Goal: Information Seeking & Learning: Learn about a topic

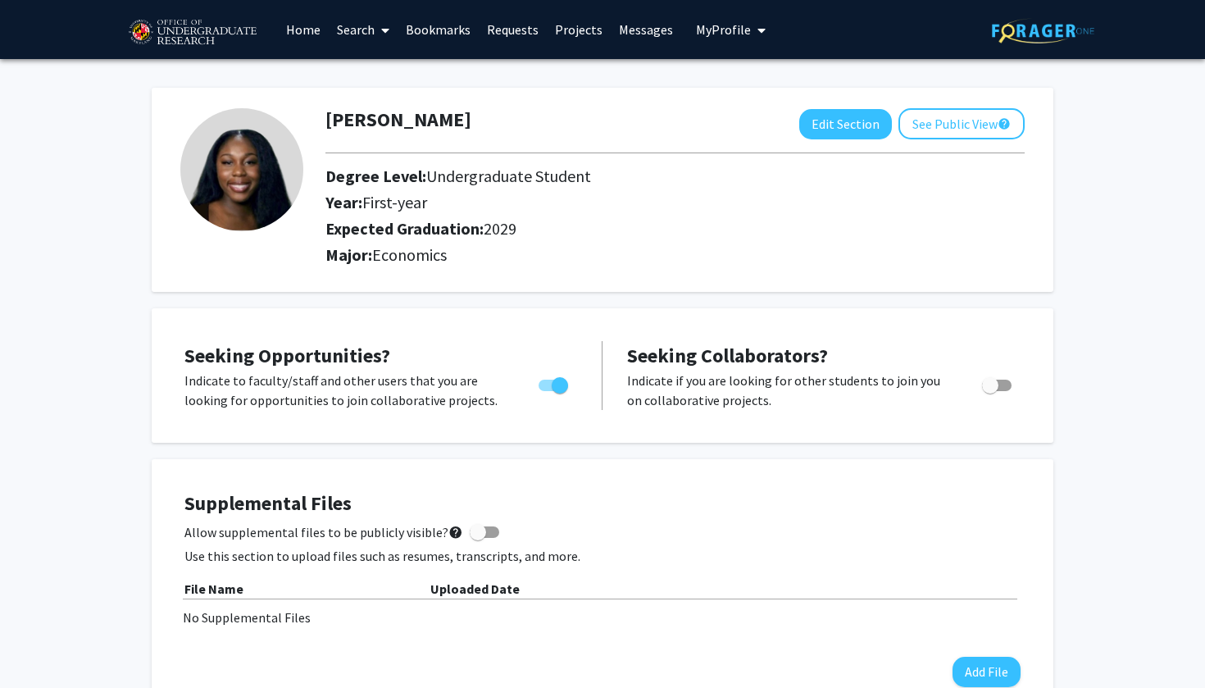
click at [371, 28] on link "Search" at bounding box center [363, 29] width 69 height 57
click at [376, 84] on span "Faculty/Staff" at bounding box center [389, 75] width 121 height 33
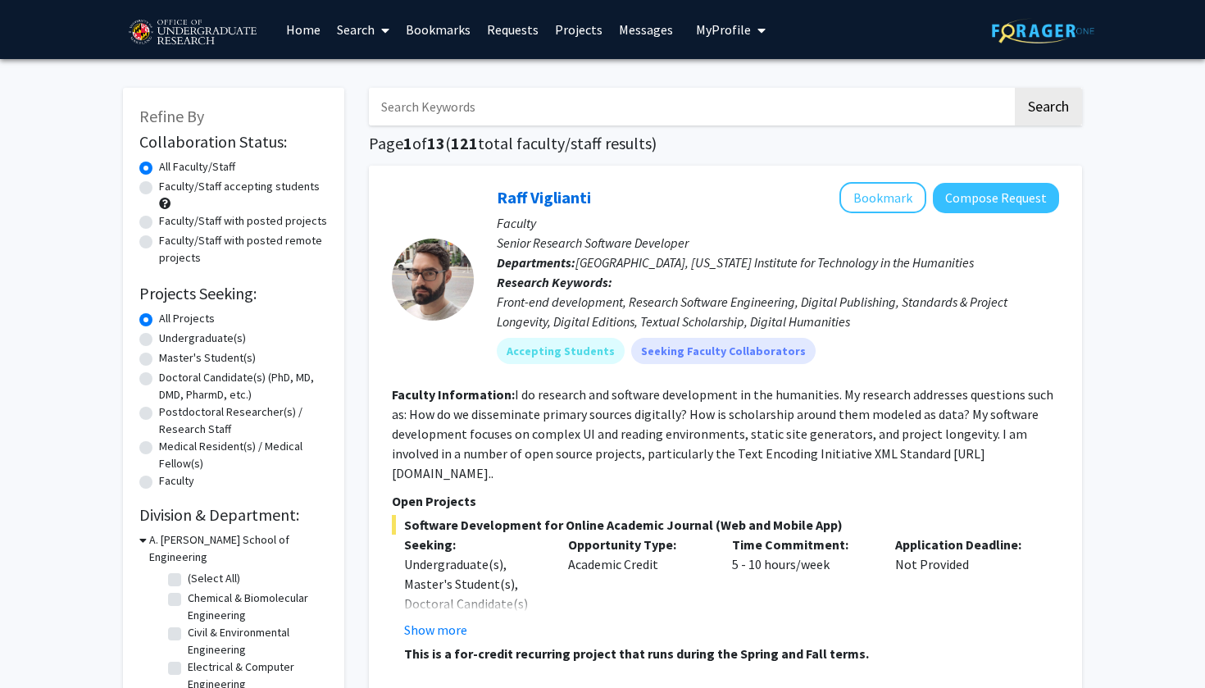
click at [204, 338] on label "Undergraduate(s)" at bounding box center [202, 338] width 87 height 17
click at [170, 338] on input "Undergraduate(s)" at bounding box center [164, 335] width 11 height 11
radio input "true"
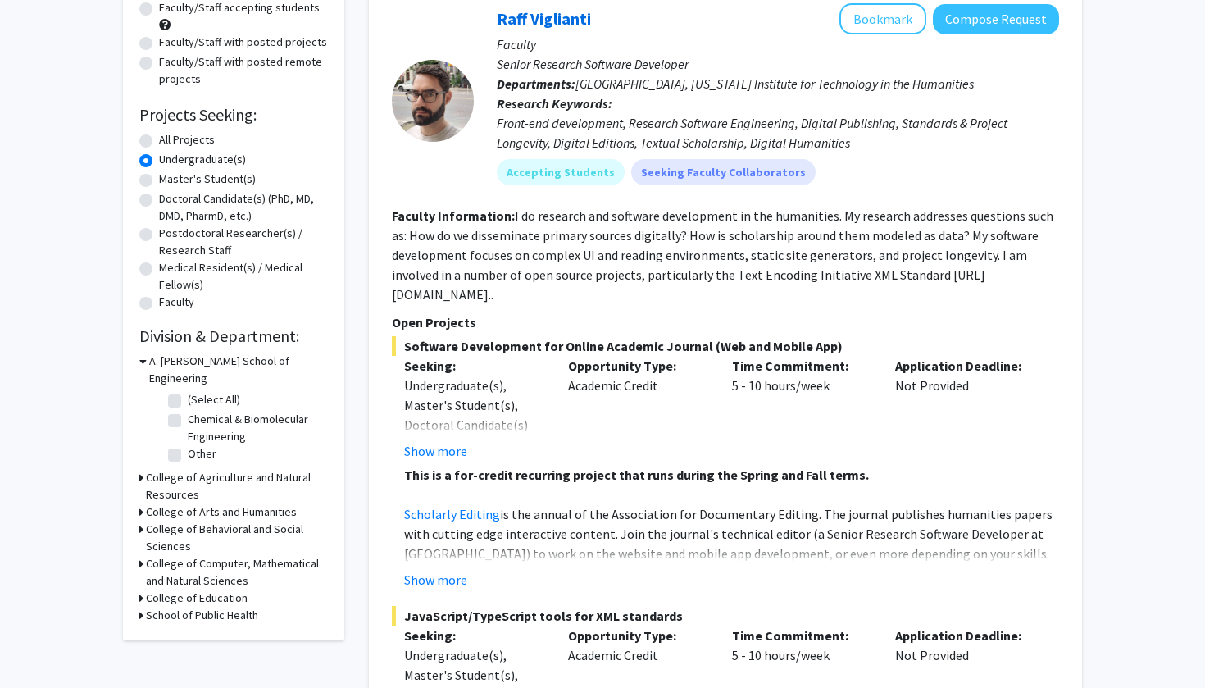
scroll to position [220, 0]
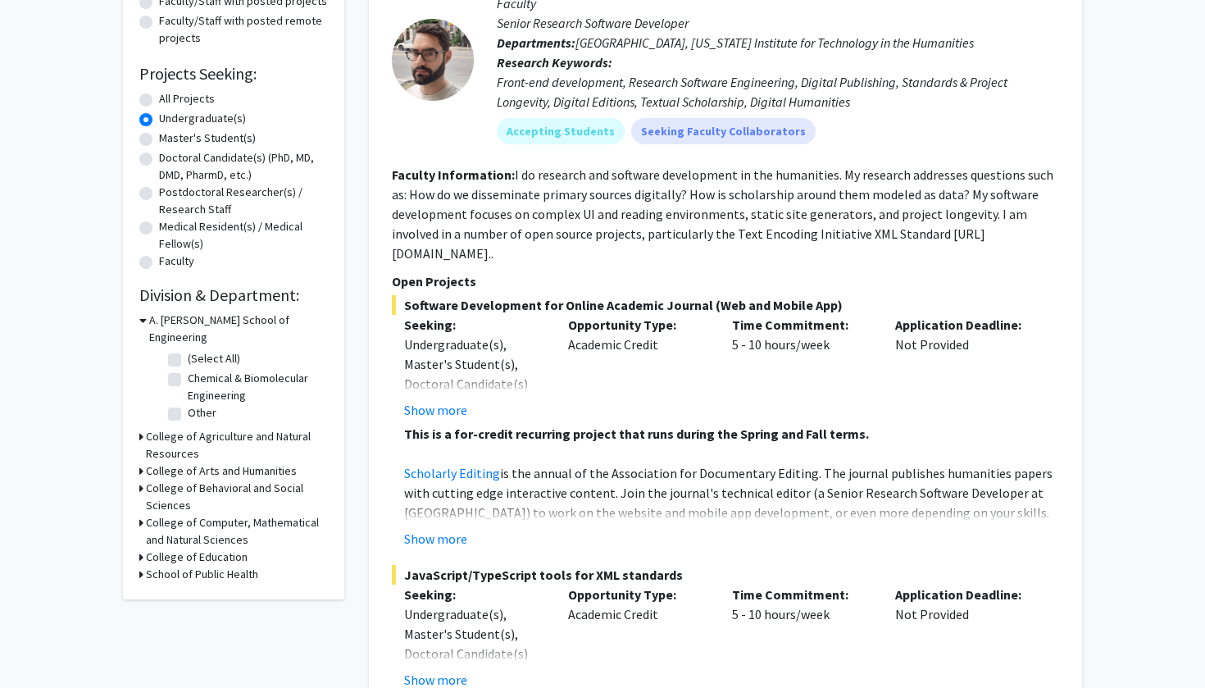
click at [188, 370] on label "Chemical & Biomolecular Engineering" at bounding box center [256, 387] width 136 height 34
click at [188, 370] on input "Chemical & Biomolecular Engineering" at bounding box center [193, 375] width 11 height 11
checkbox input "true"
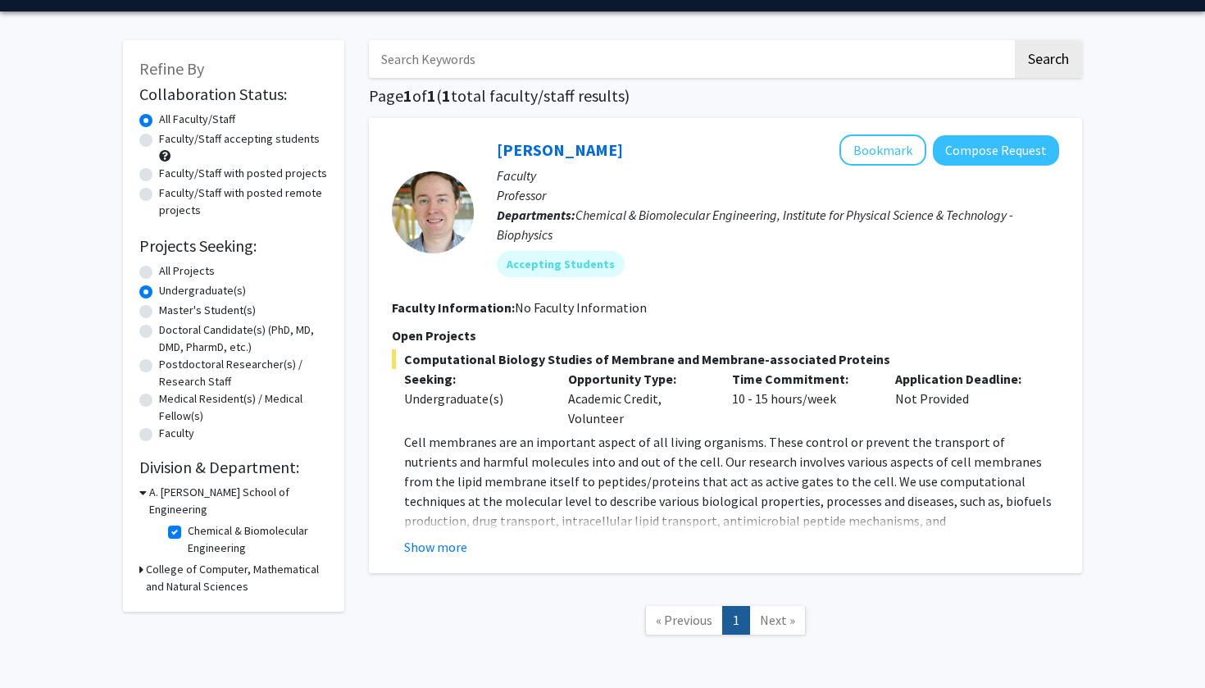
scroll to position [44, 0]
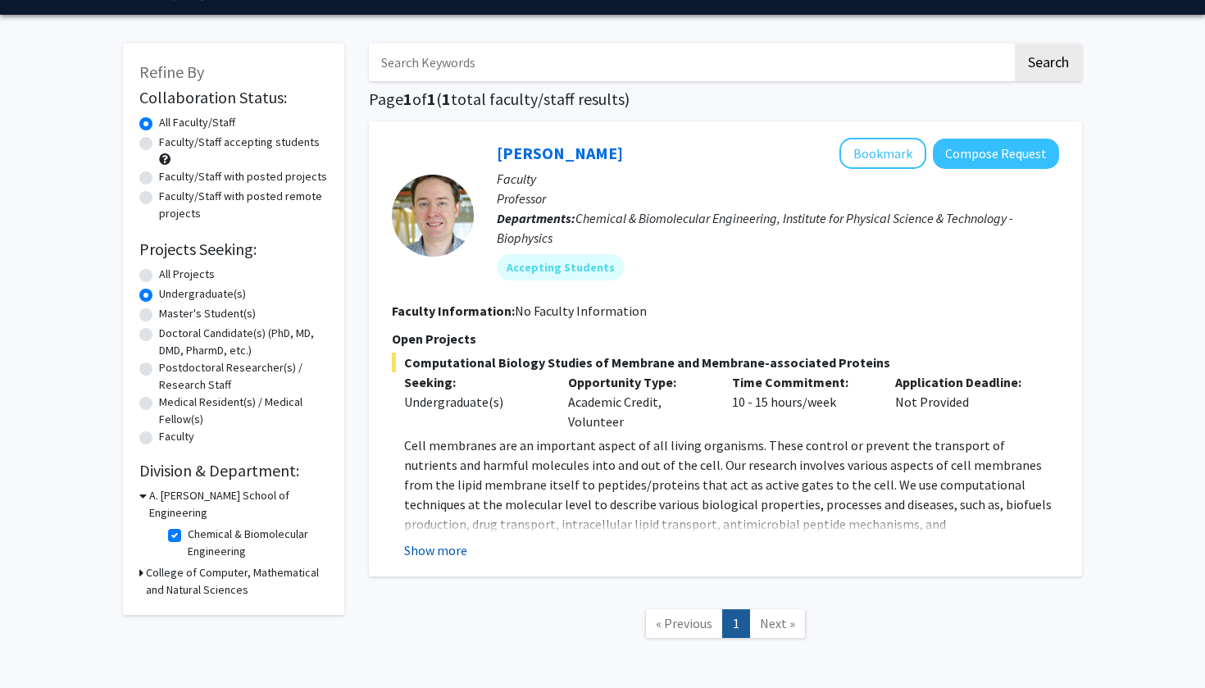
click at [440, 553] on button "Show more" at bounding box center [435, 550] width 63 height 20
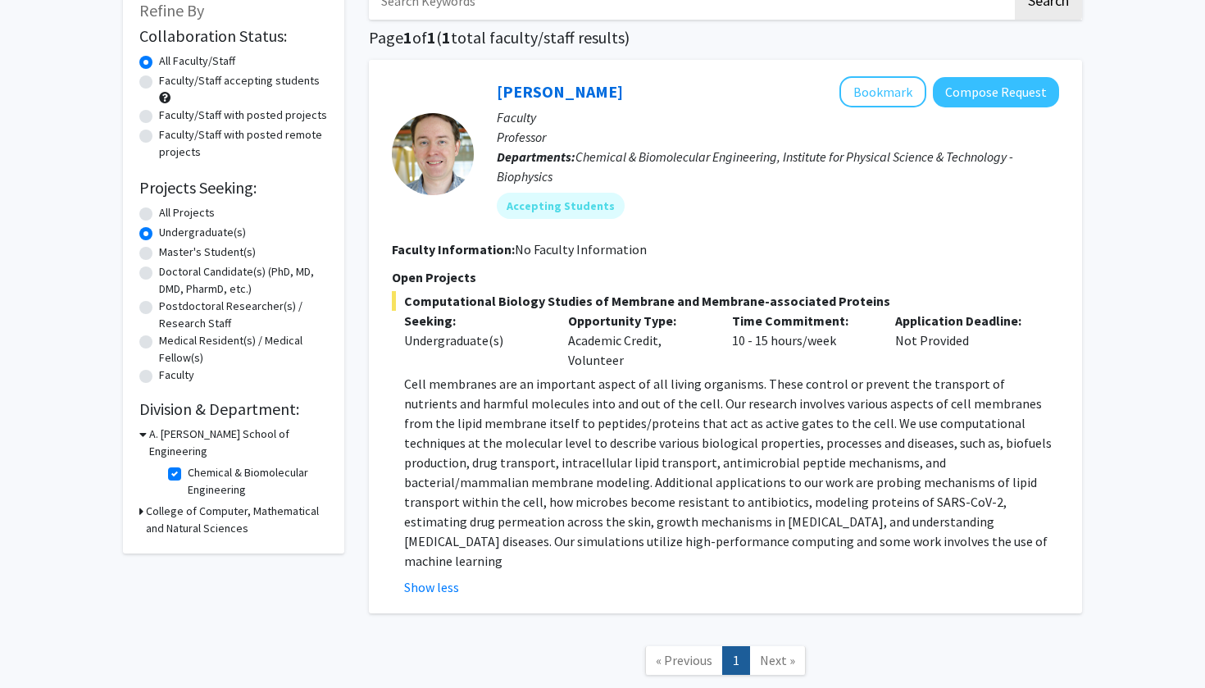
scroll to position [122, 0]
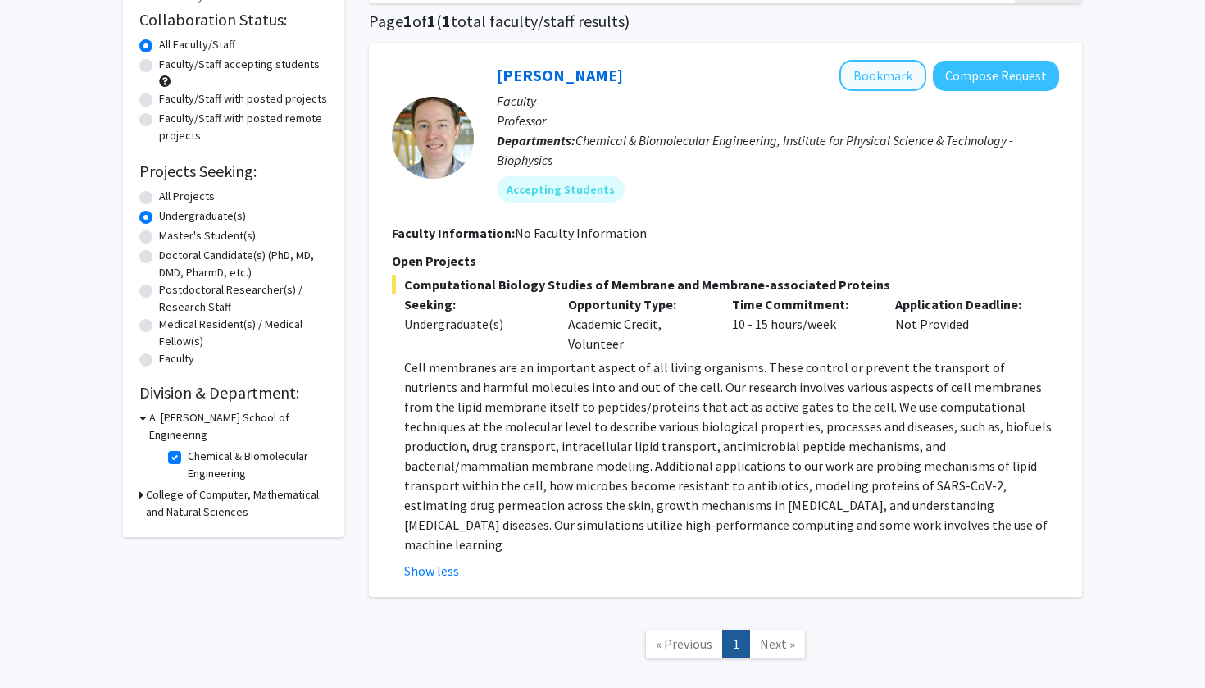
click at [873, 80] on button "Bookmark" at bounding box center [883, 75] width 87 height 31
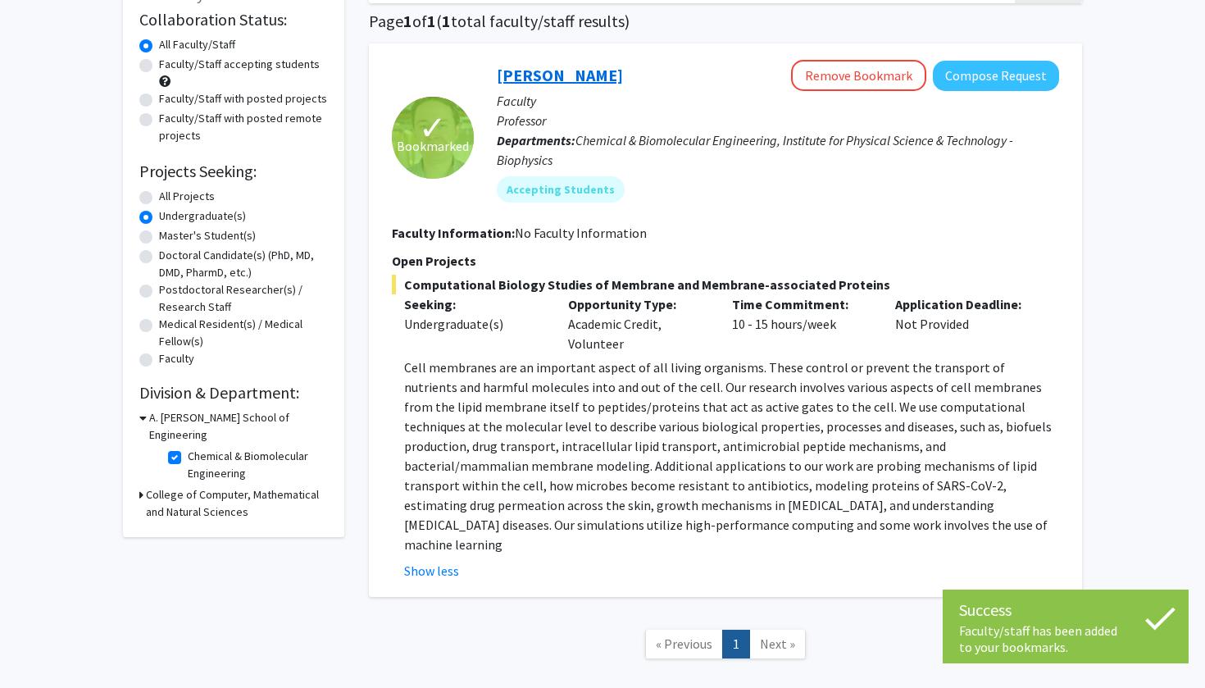
click at [584, 74] on link "[PERSON_NAME]" at bounding box center [560, 75] width 126 height 20
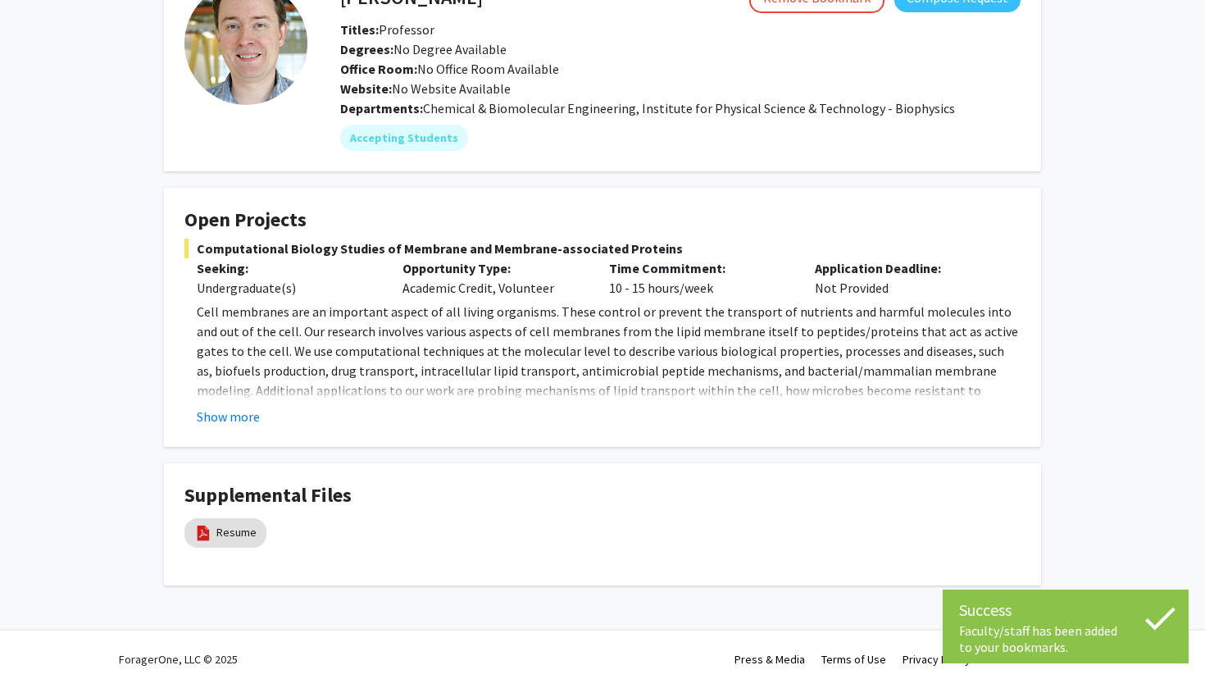
scroll to position [111, 0]
click at [242, 533] on link "Resume" at bounding box center [236, 532] width 40 height 17
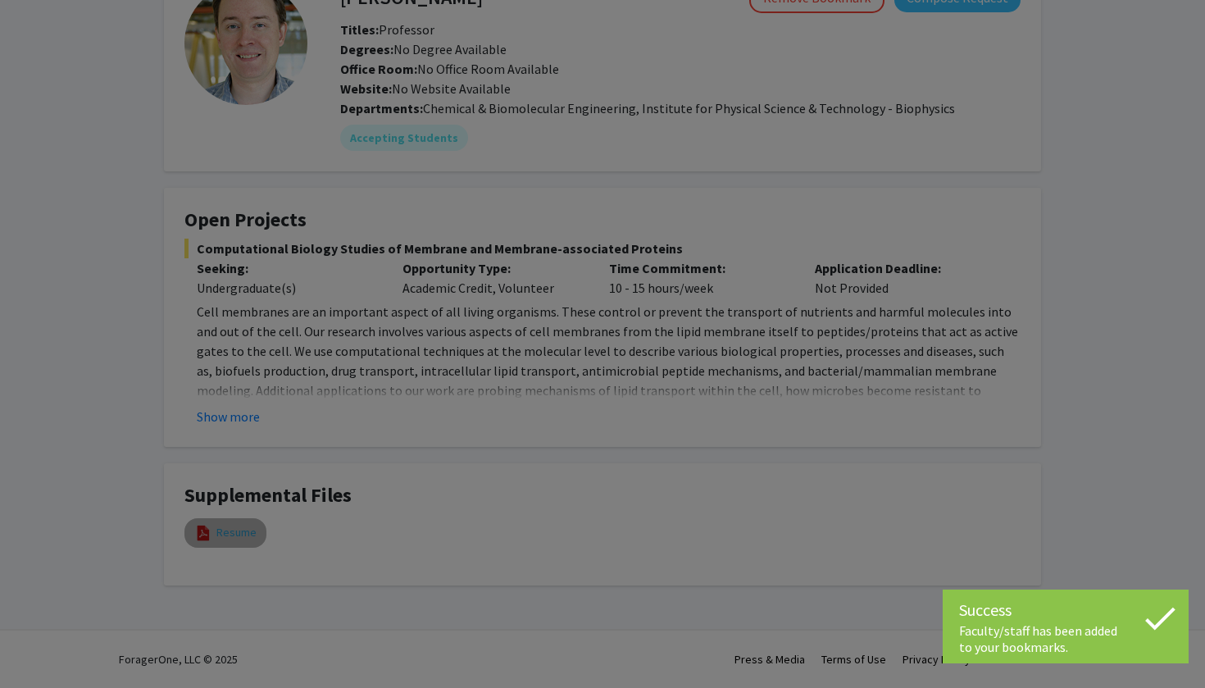
select select "custom"
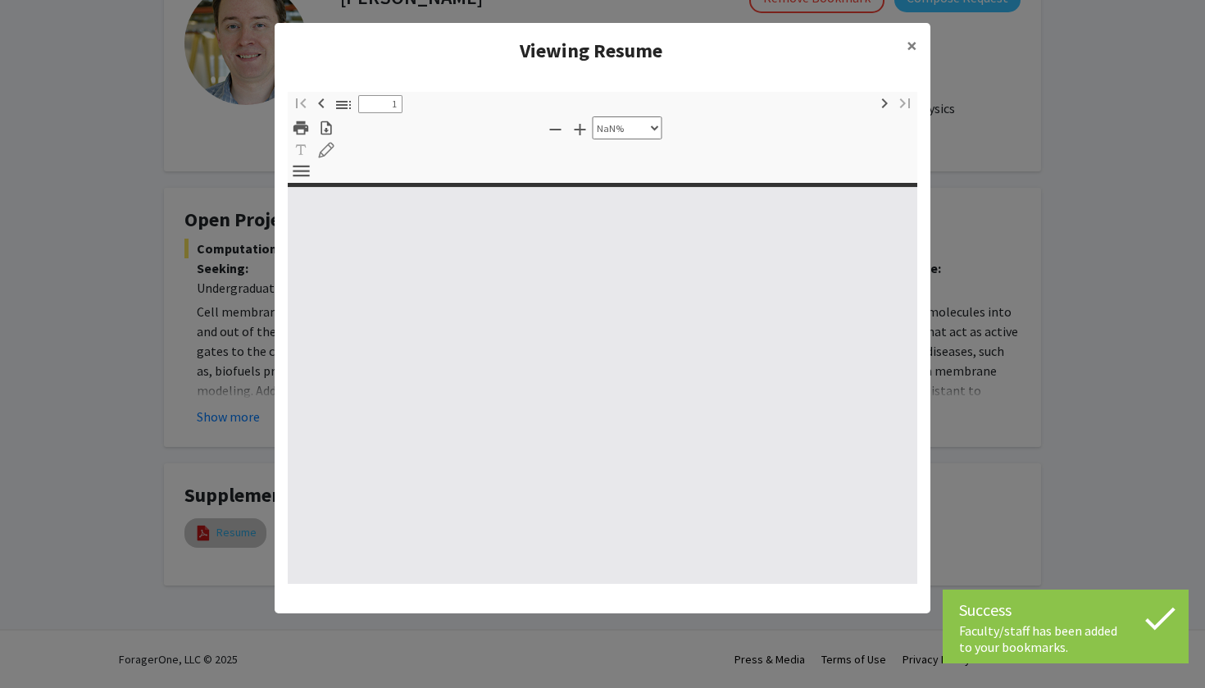
type input "0"
select select "custom"
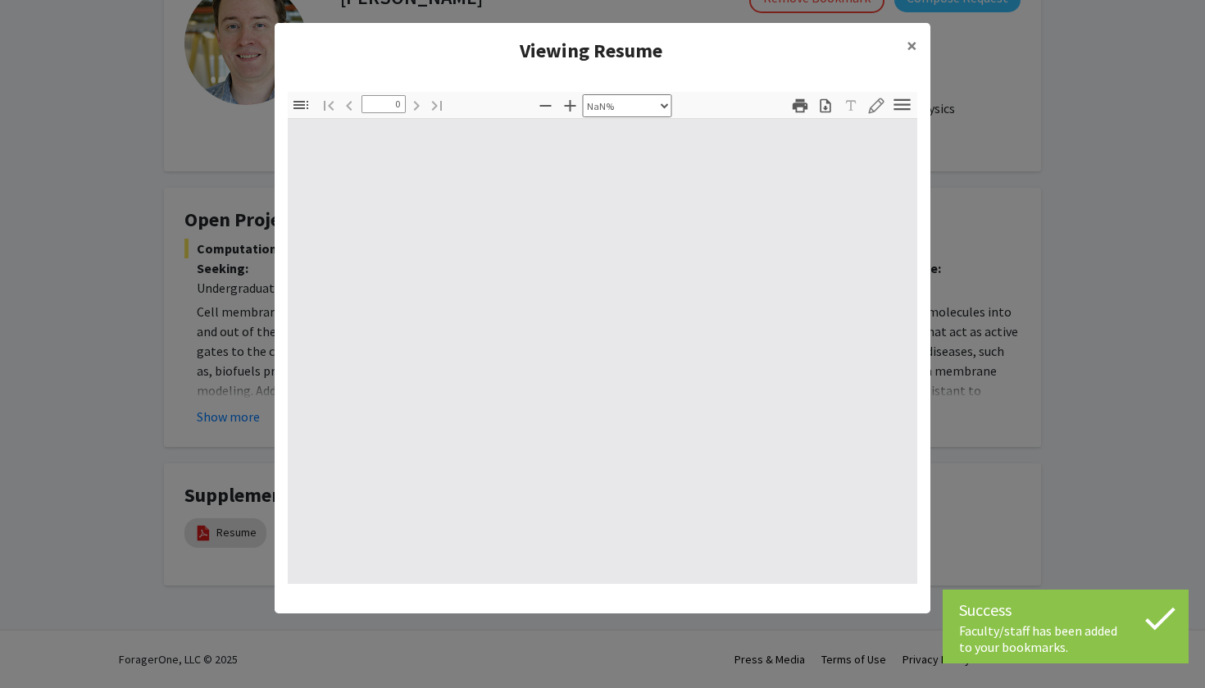
type input "1"
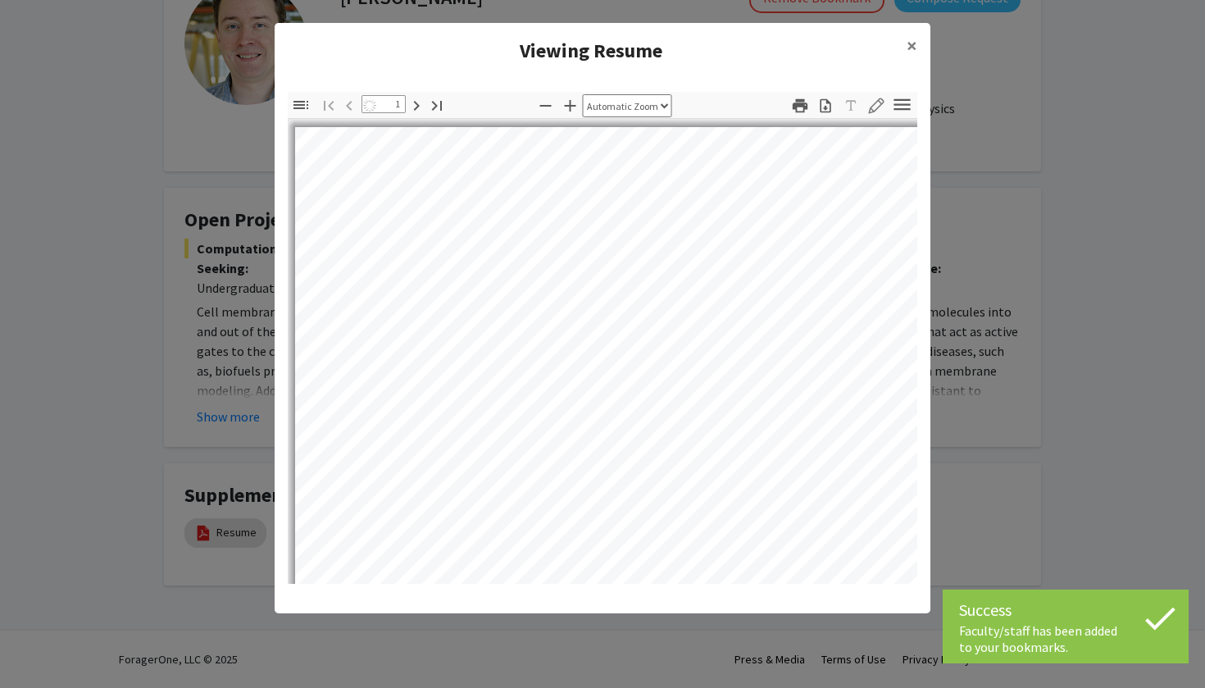
select select "auto"
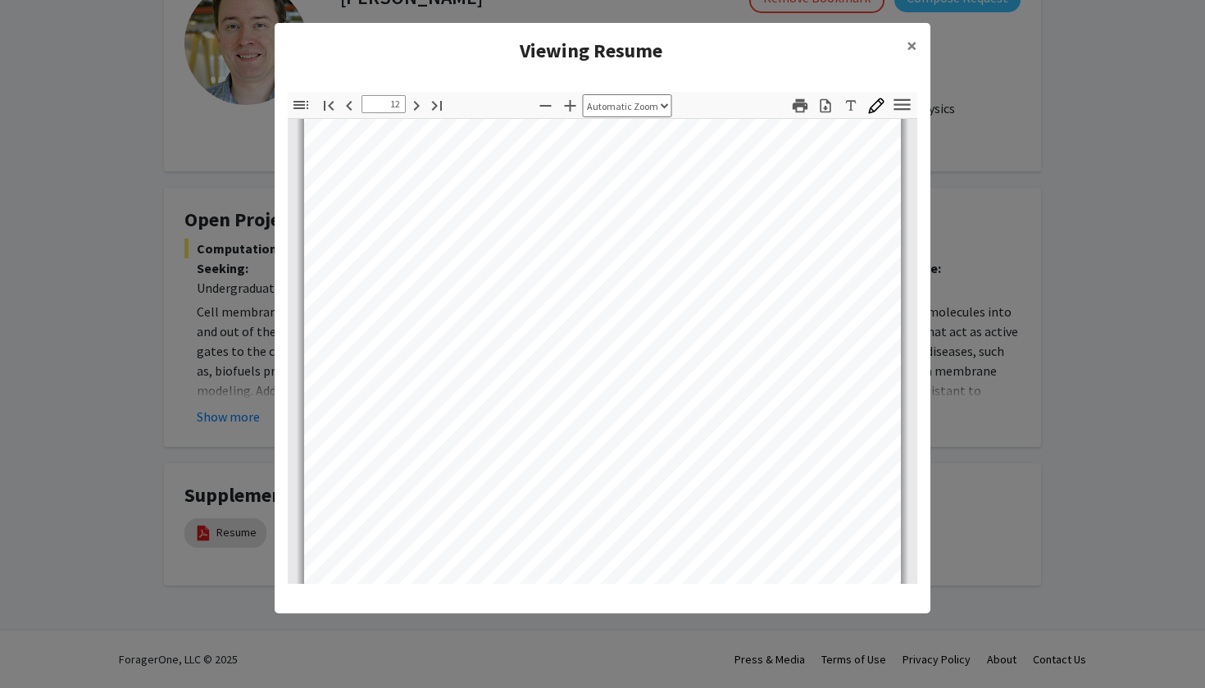
scroll to position [8760, 0]
type input "36"
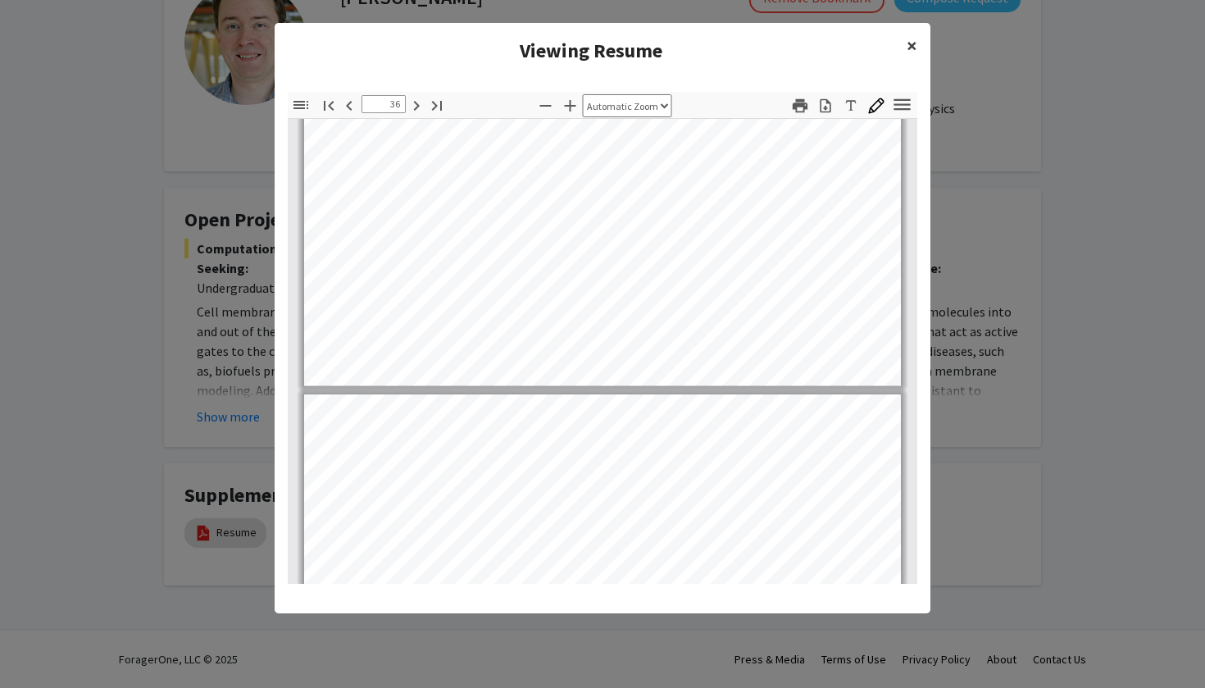
click at [908, 37] on span "×" at bounding box center [912, 45] width 11 height 25
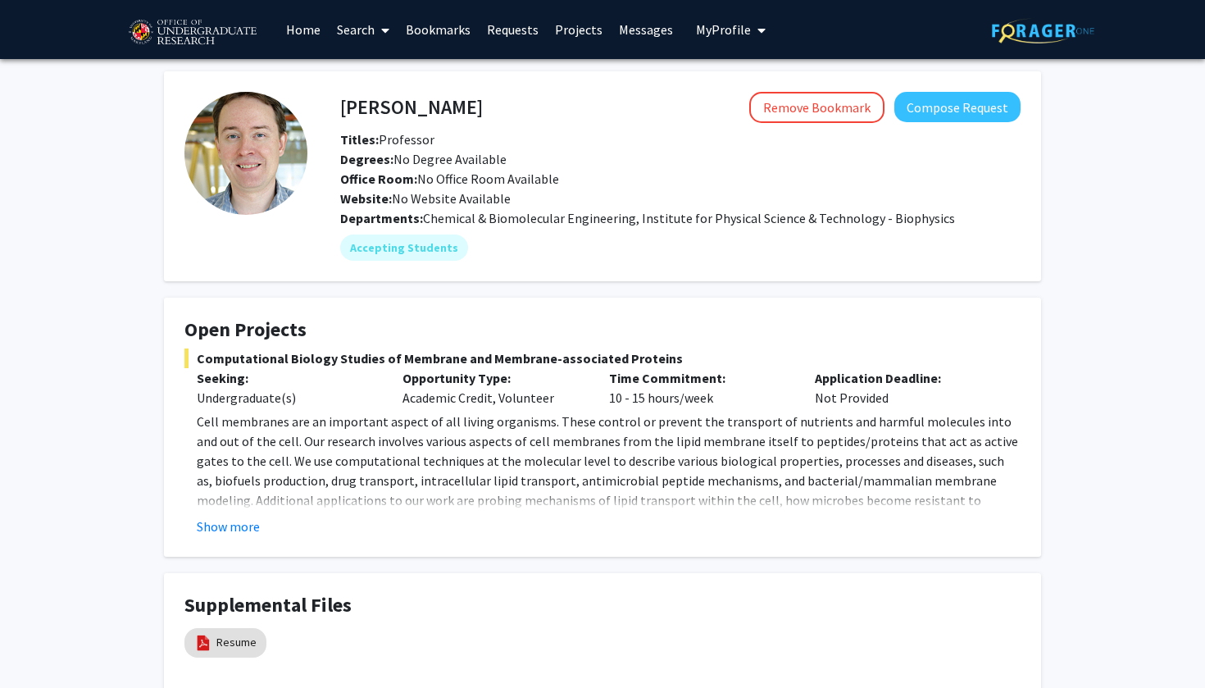
scroll to position [0, 0]
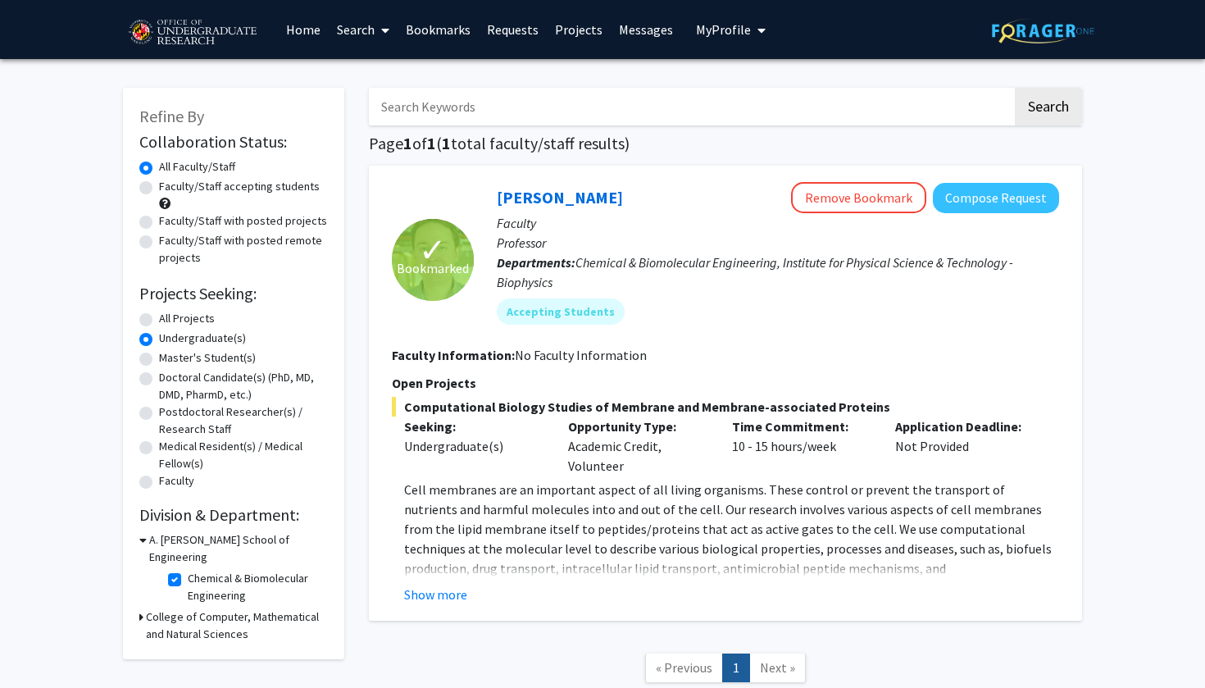
click at [188, 608] on h3 "College of Computer, Mathematical and Natural Sciences" at bounding box center [237, 625] width 182 height 34
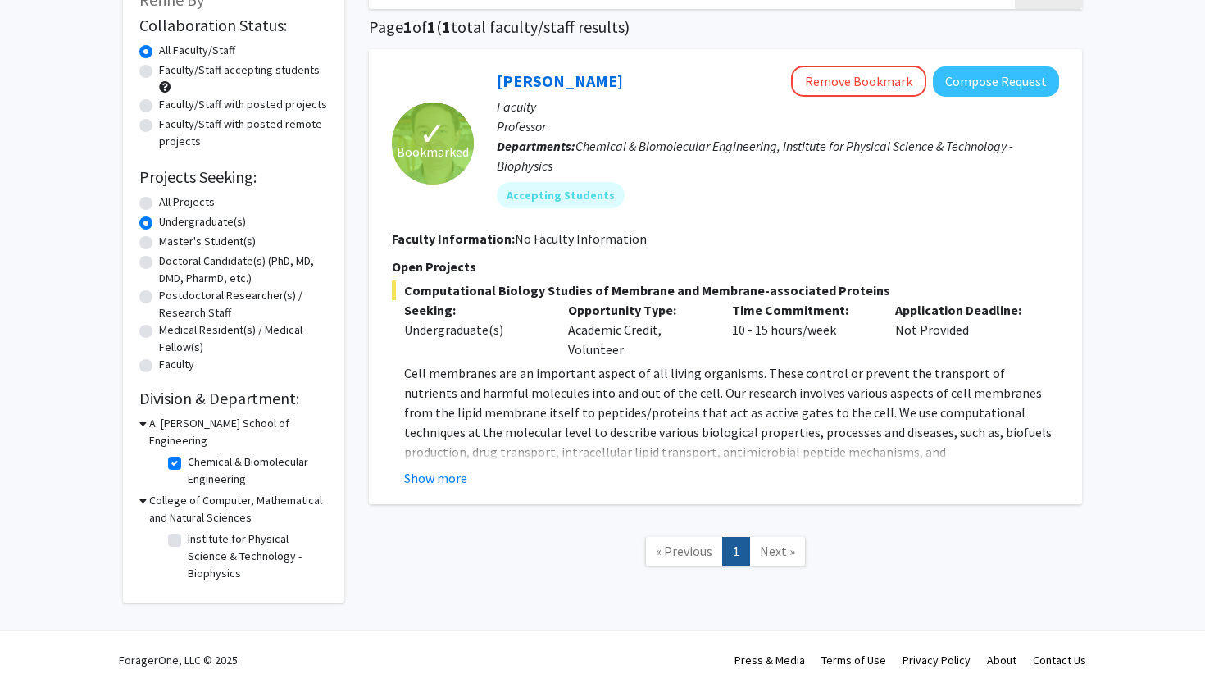
scroll to position [116, 0]
click at [188, 531] on label "Institute for Physical Science & Technology - Biophysics" at bounding box center [256, 557] width 136 height 52
click at [188, 531] on input "Institute for Physical Science & Technology - Biophysics" at bounding box center [193, 536] width 11 height 11
checkbox input "true"
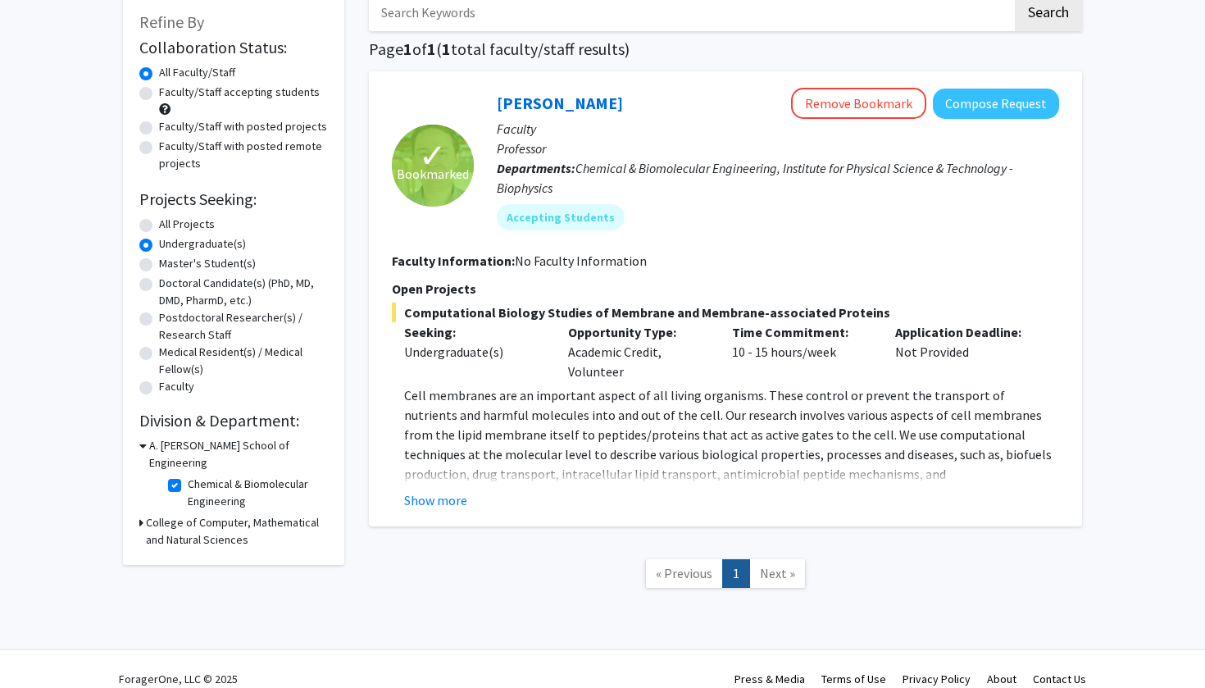
scroll to position [98, 0]
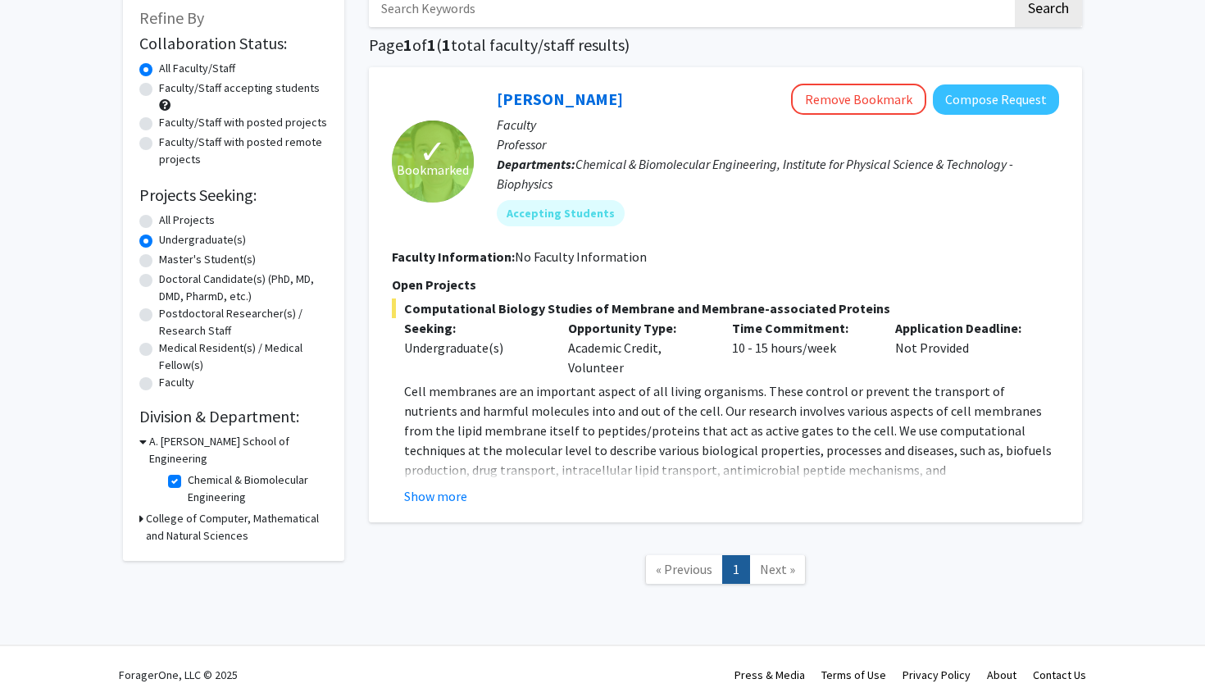
click at [156, 443] on h3 "A. [PERSON_NAME] School of Engineering" at bounding box center [238, 450] width 179 height 34
click at [167, 447] on h3 "A. [PERSON_NAME] School of Engineering" at bounding box center [237, 450] width 182 height 34
click at [171, 510] on h3 "College of Computer, Mathematical and Natural Sciences" at bounding box center [237, 527] width 182 height 34
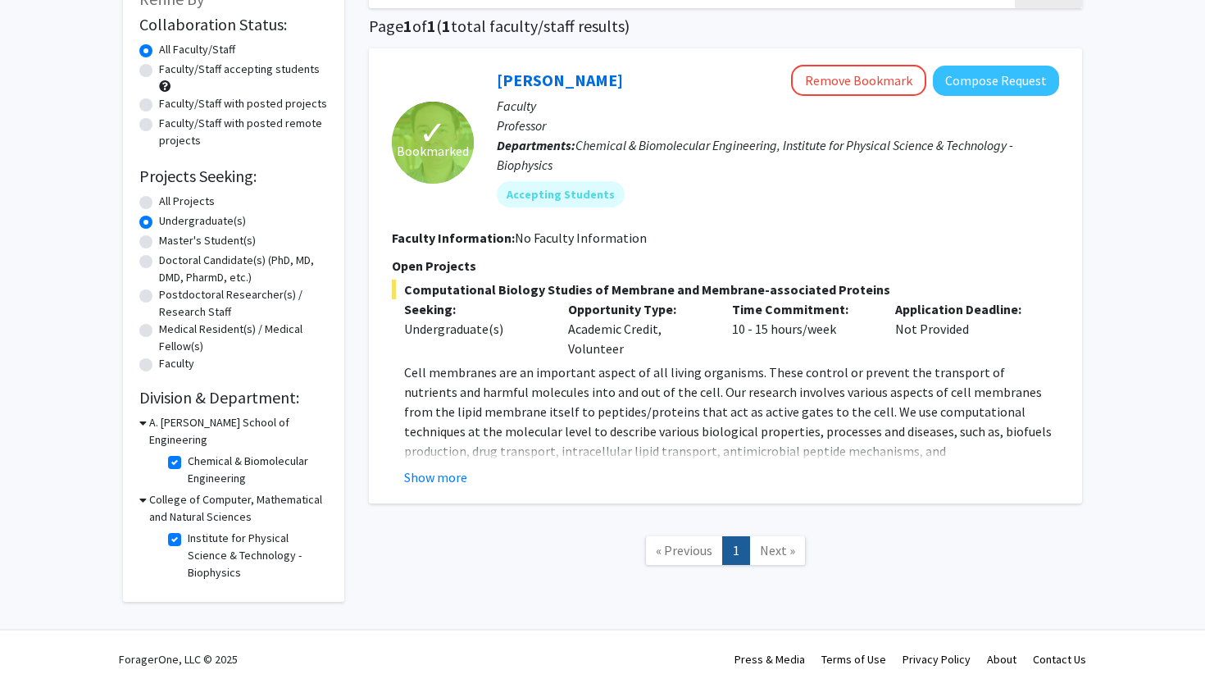
scroll to position [116, 0]
click at [188, 454] on label "Chemical & Biomolecular Engineering" at bounding box center [256, 471] width 136 height 34
click at [188, 454] on input "Chemical & Biomolecular Engineering" at bounding box center [193, 459] width 11 height 11
checkbox input "false"
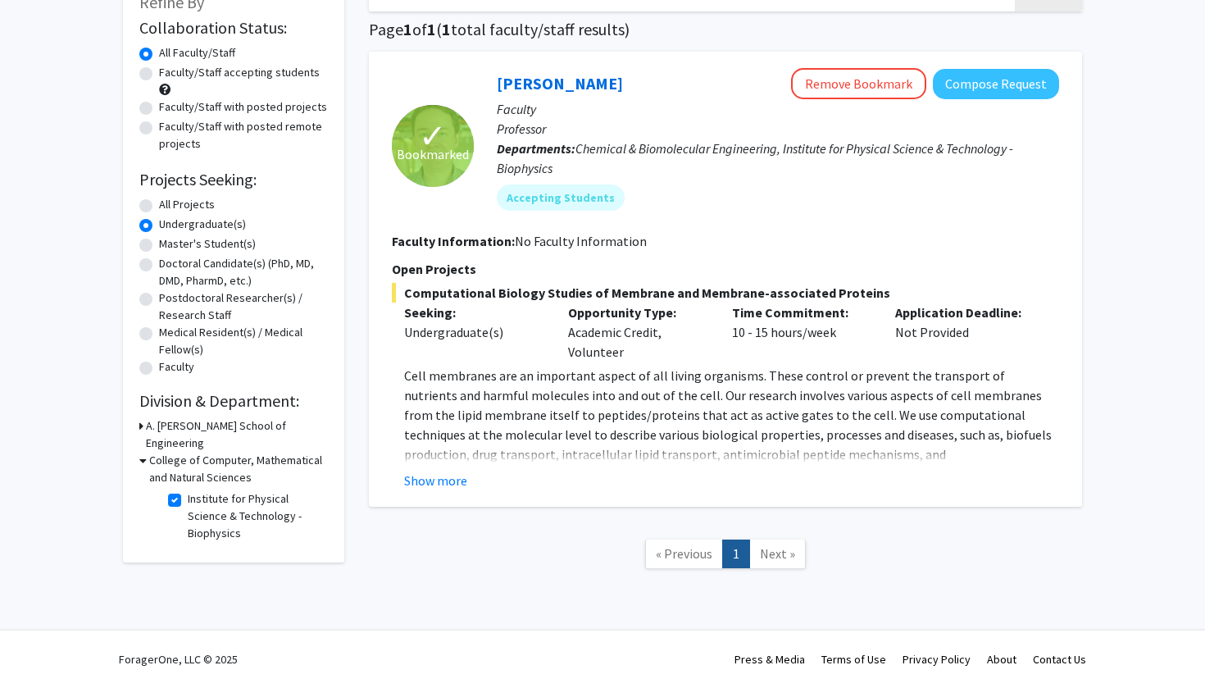
scroll to position [116, 0]
click at [188, 490] on label "Institute for Physical Science & Technology - Biophysics" at bounding box center [256, 516] width 136 height 52
click at [188, 490] on input "Institute for Physical Science & Technology - Biophysics" at bounding box center [193, 495] width 11 height 11
checkbox input "false"
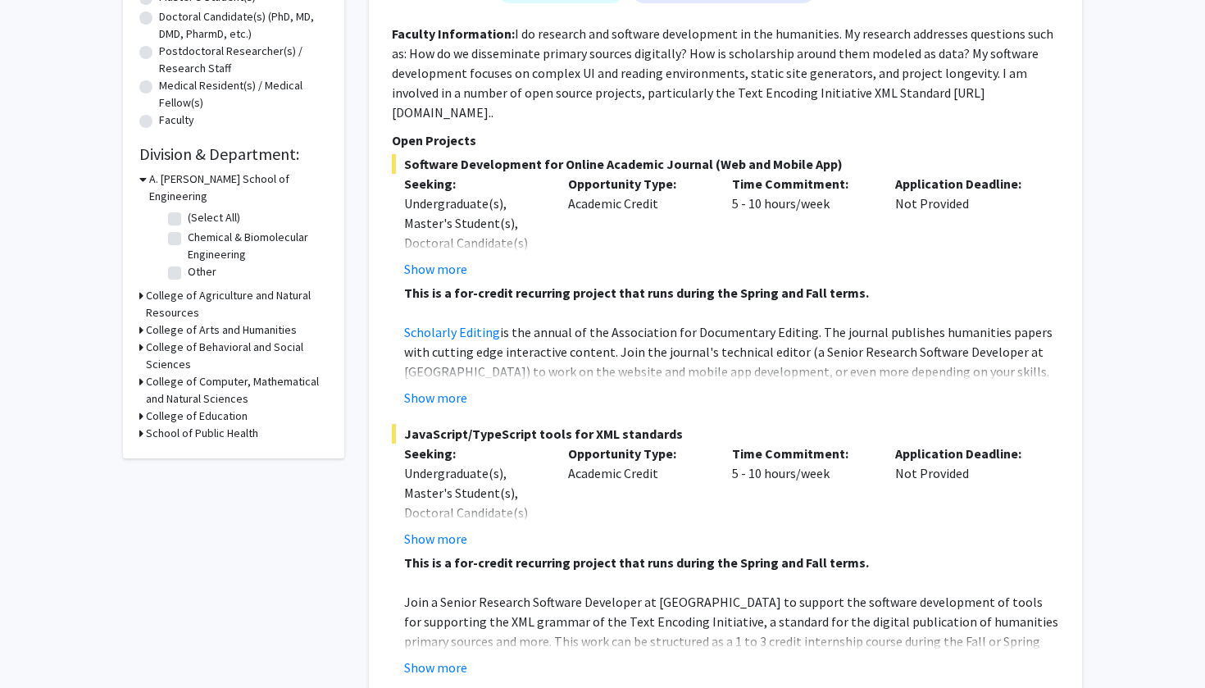
scroll to position [371, 0]
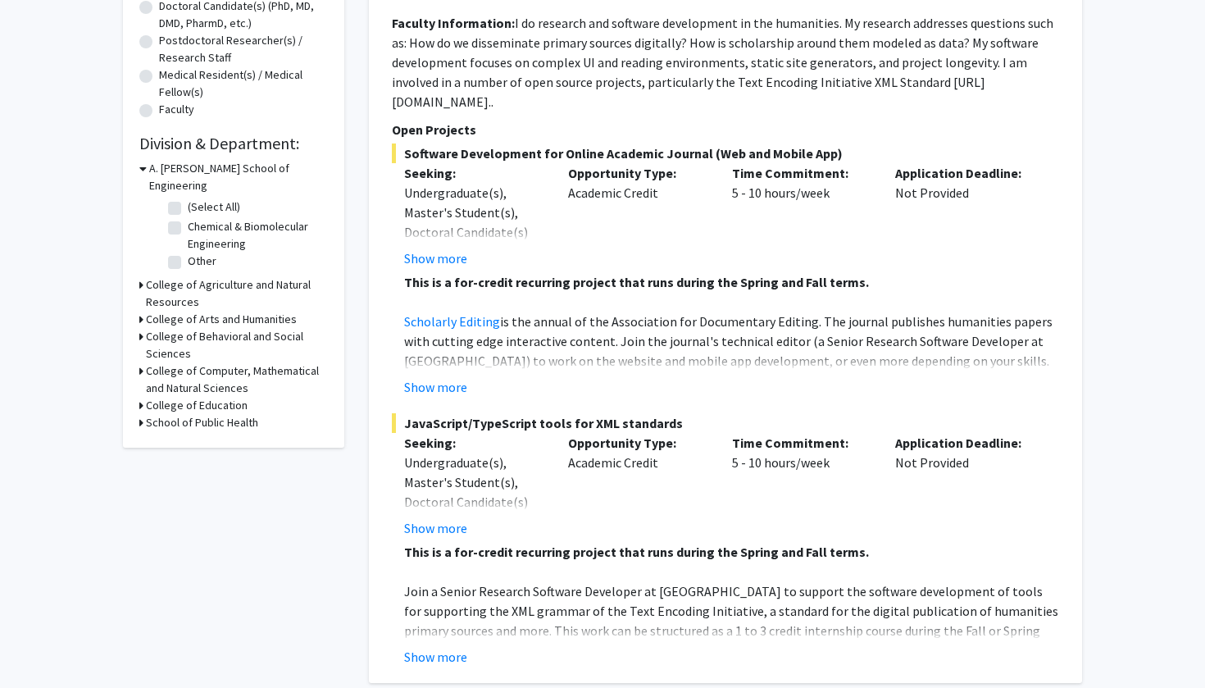
click at [229, 414] on h3 "School of Public Health" at bounding box center [202, 422] width 112 height 17
click at [188, 435] on label "Department of Global, Environmental, and Occupational Health" at bounding box center [256, 461] width 136 height 52
click at [188, 435] on input "Department of Global, Environmental, and Occupational Health" at bounding box center [193, 440] width 11 height 11
checkbox input "true"
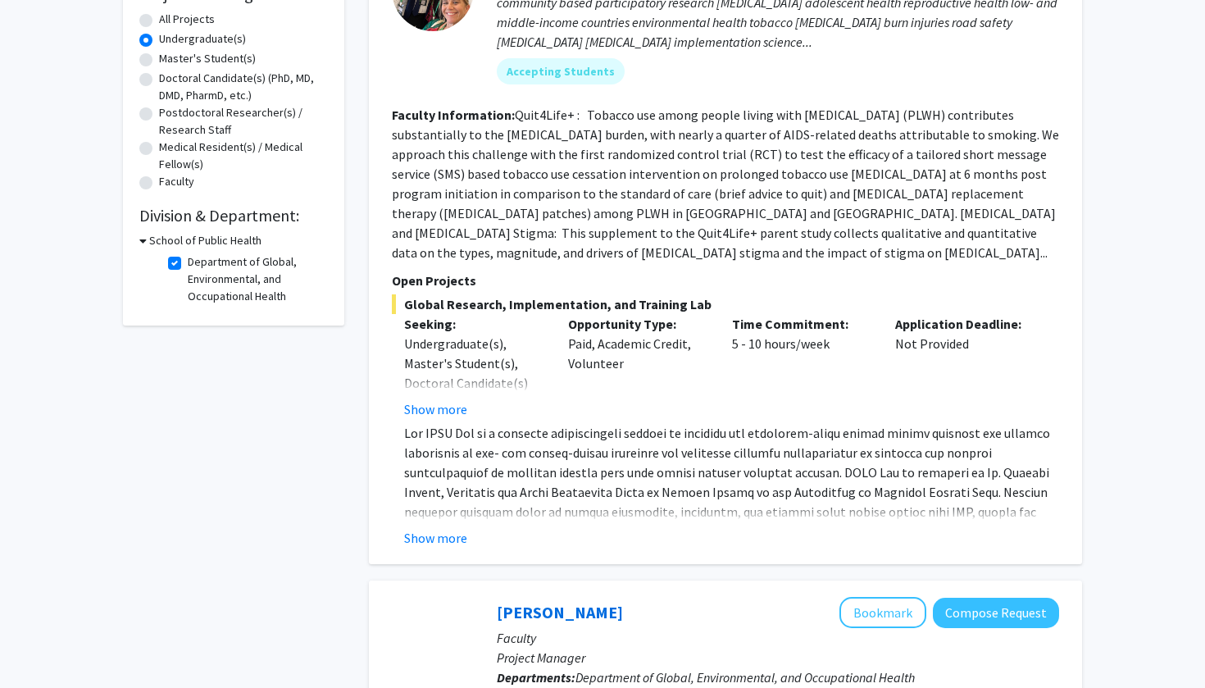
scroll to position [286, 0]
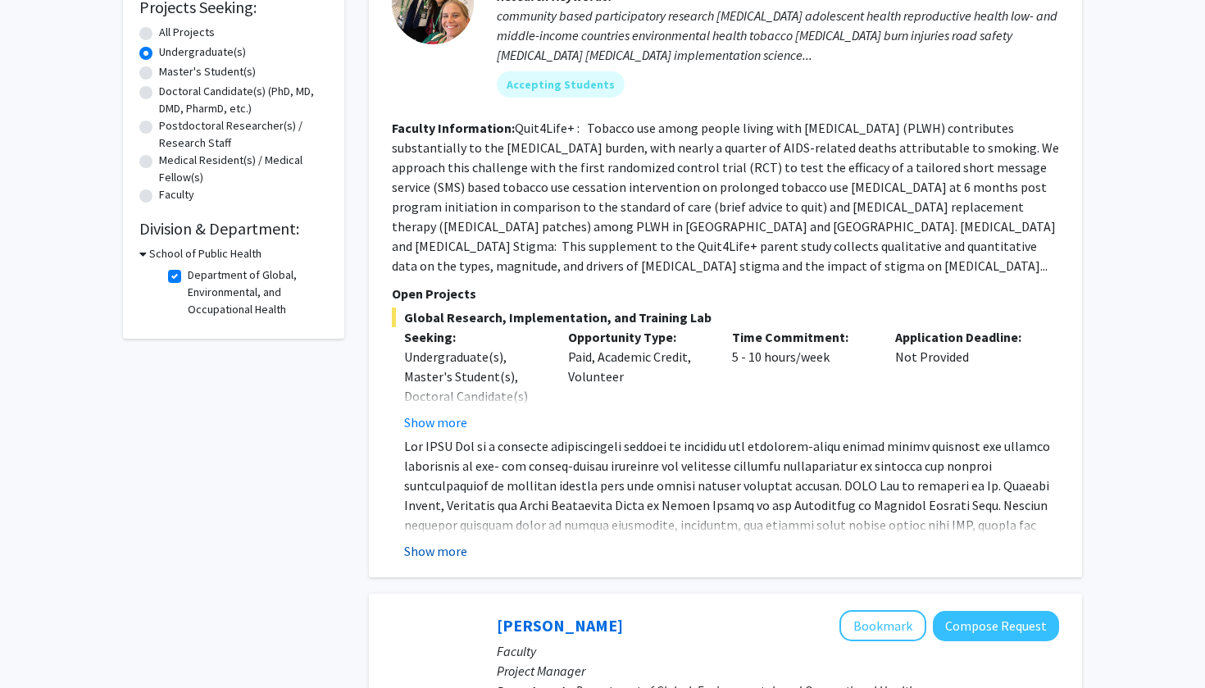
click at [454, 541] on button "Show more" at bounding box center [435, 551] width 63 height 20
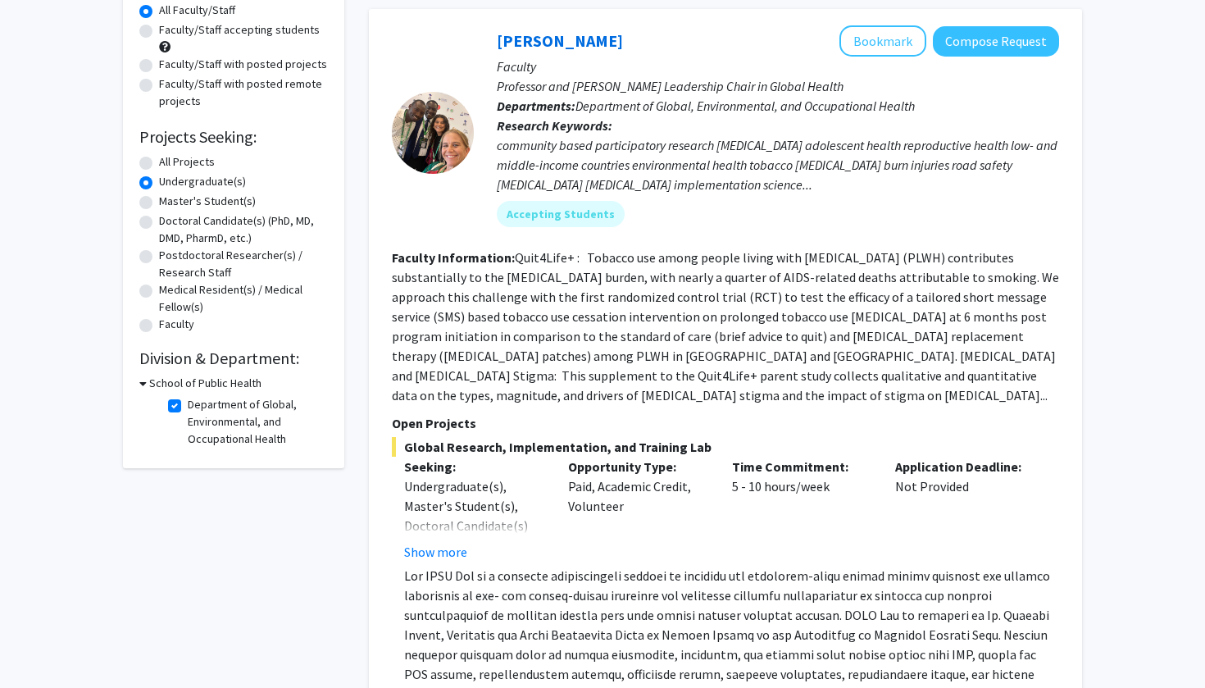
scroll to position [152, 0]
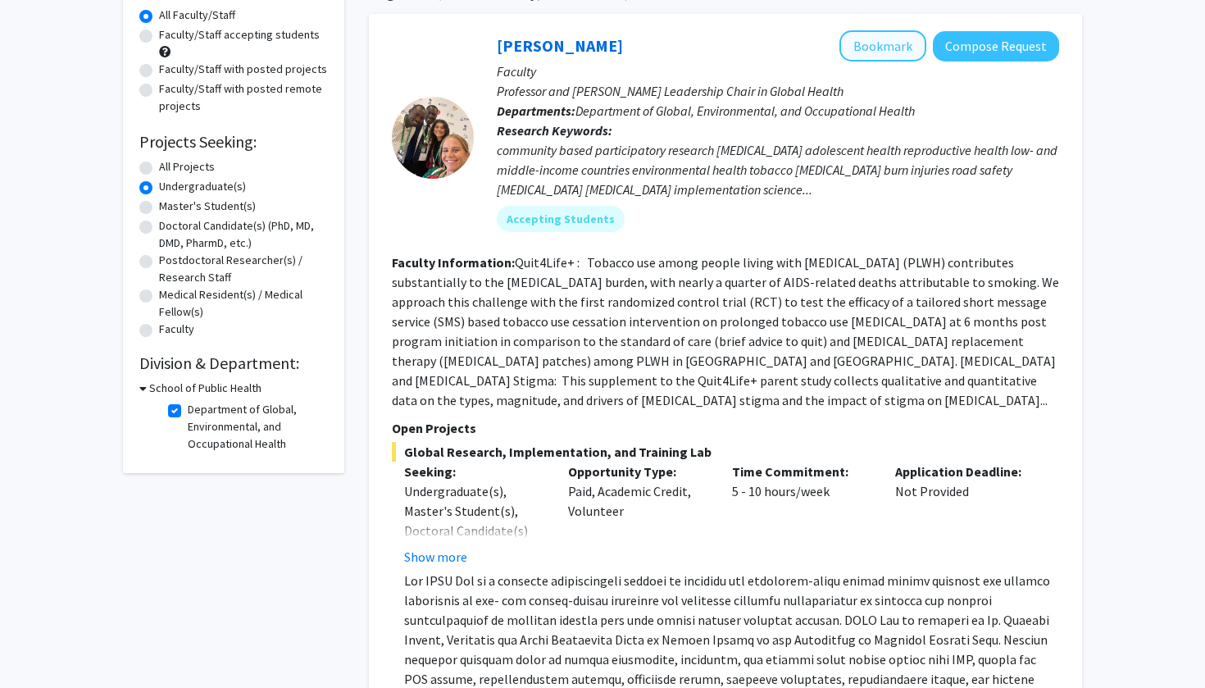
click at [896, 55] on button "Bookmark" at bounding box center [883, 45] width 87 height 31
